Goal: Information Seeking & Learning: Learn about a topic

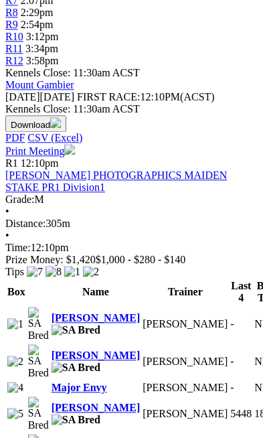
scroll to position [654, 0]
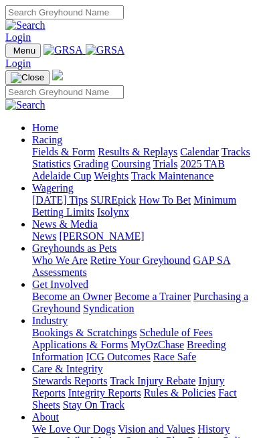
scroll to position [382, 0]
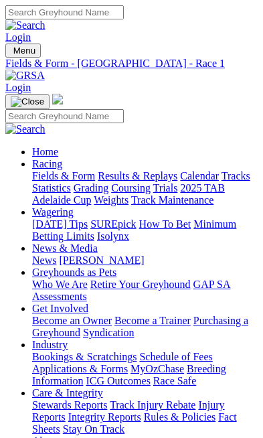
scroll to position [0, 118]
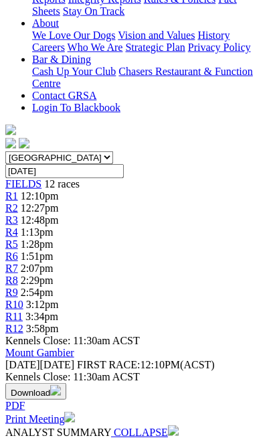
scroll to position [346, 0]
